Goal: Obtain resource: Obtain resource

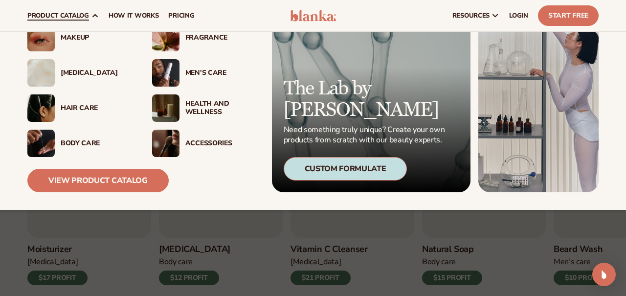
scroll to position [53, 0]
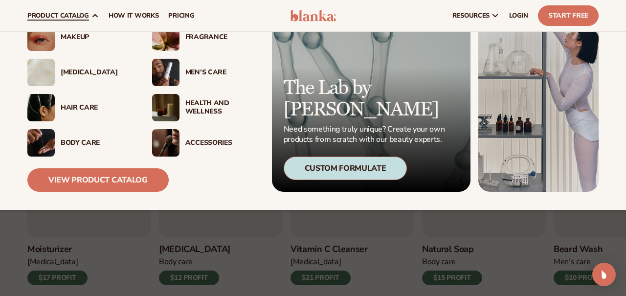
click at [160, 72] on img at bounding box center [165, 72] width 27 height 27
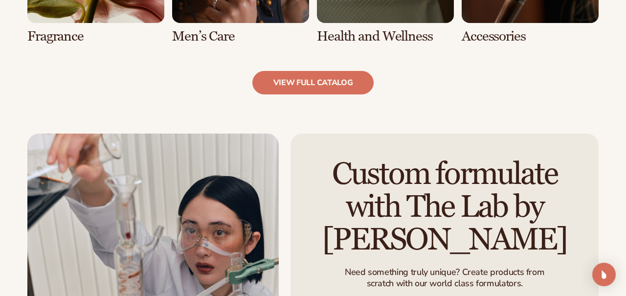
scroll to position [1021, 0]
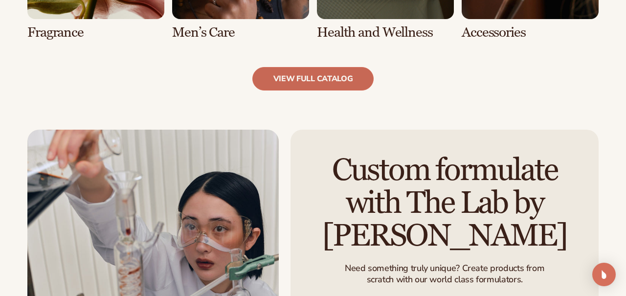
click at [313, 85] on link "view full catalog" at bounding box center [313, 78] width 122 height 23
